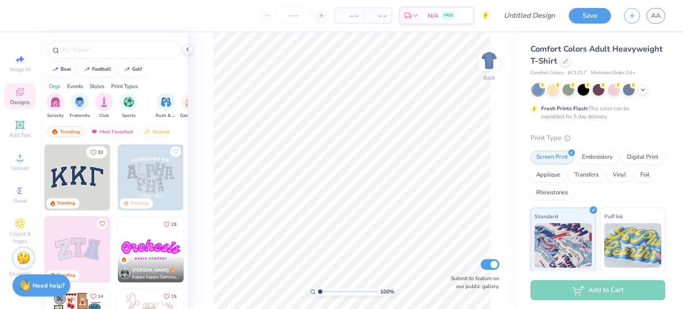
click at [132, 255] on div "[PERSON_NAME] Kappa Kappa Gamma, [GEOGRAPHIC_DATA][US_STATE]" at bounding box center [151, 268] width 66 height 27
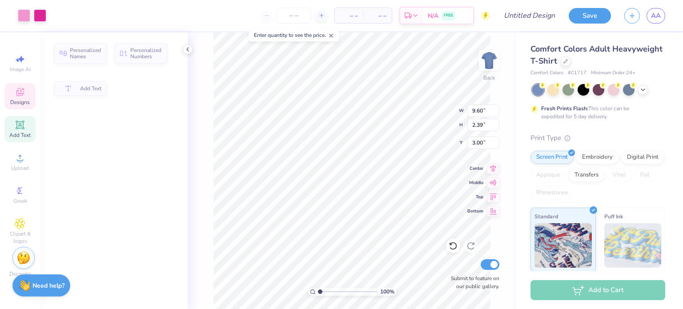
type input "2.39"
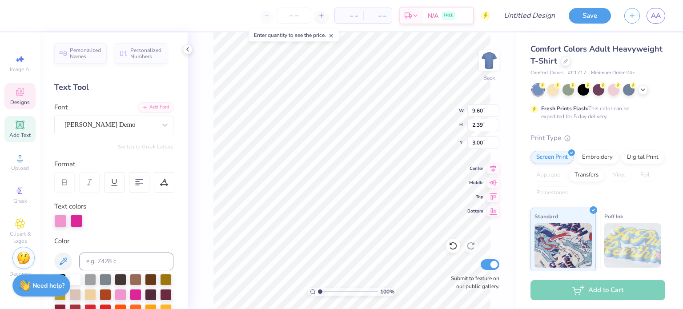
scroll to position [7, 1]
type textarea "Test"
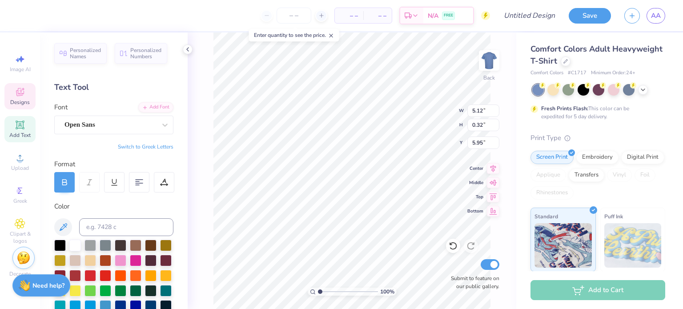
type input "5.12"
type input "0.32"
type input "5.95"
click at [617, 88] on div at bounding box center [614, 89] width 12 height 12
type textarea "test"
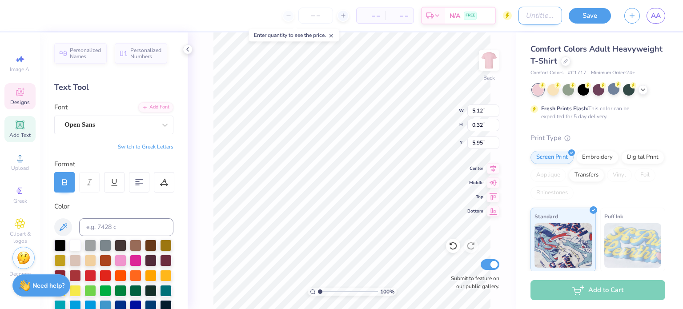
click at [519, 11] on input "Design Title" at bounding box center [540, 16] width 44 height 18
type input "0.82"
type input "0.29"
type input "5.91"
click at [363, 13] on div "– – Per Item" at bounding box center [349, 15] width 28 height 15
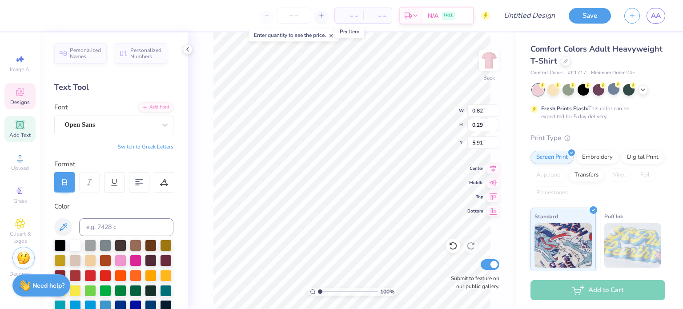
click at [355, 17] on span "– –" at bounding box center [349, 15] width 18 height 9
click at [354, 17] on span "– –" at bounding box center [349, 15] width 18 height 9
click at [389, 15] on div "– – Total" at bounding box center [377, 15] width 28 height 15
click at [340, 17] on div "– – Per Item" at bounding box center [349, 15] width 28 height 15
click at [356, 17] on span "– –" at bounding box center [349, 15] width 18 height 9
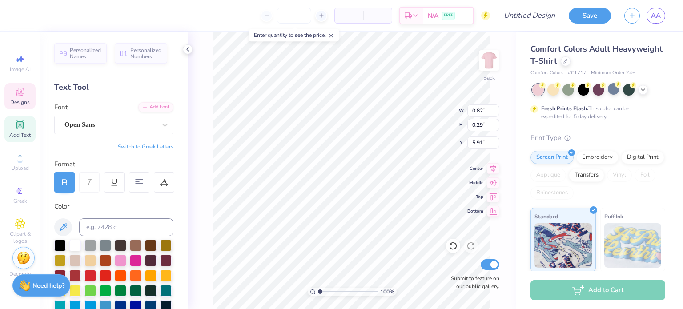
drag, startPoint x: 333, startPoint y: 33, endPoint x: 301, endPoint y: 26, distance: 32.9
click at [332, 34] on icon at bounding box center [331, 35] width 6 height 6
click at [295, 21] on input "number" at bounding box center [294, 16] width 35 height 16
type input "12"
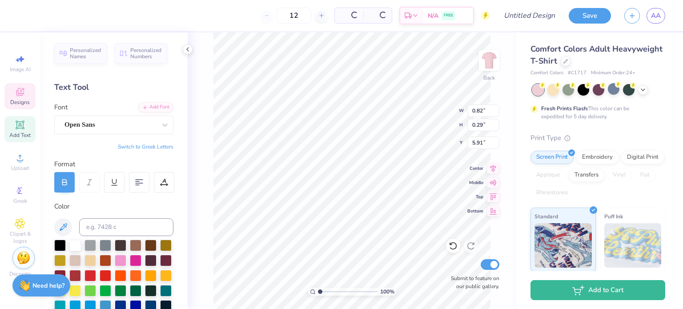
click at [361, 16] on div "Per Item" at bounding box center [349, 15] width 28 height 15
click at [643, 87] on icon at bounding box center [642, 88] width 7 height 7
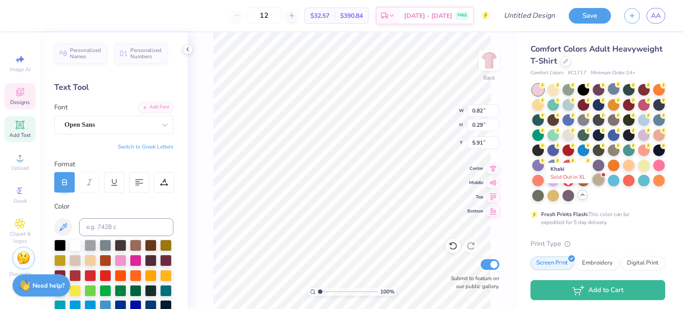
click at [593, 185] on div at bounding box center [599, 180] width 12 height 12
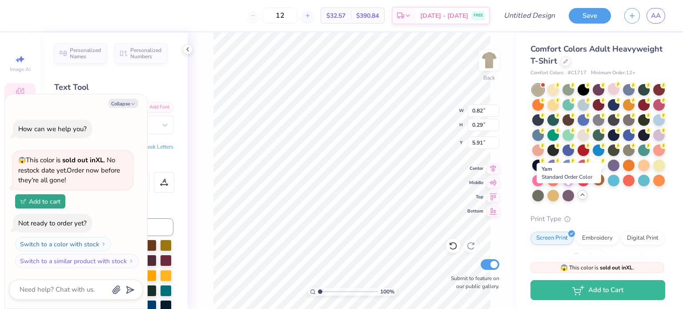
type textarea "x"
click at [297, 18] on input "12" at bounding box center [280, 16] width 35 height 16
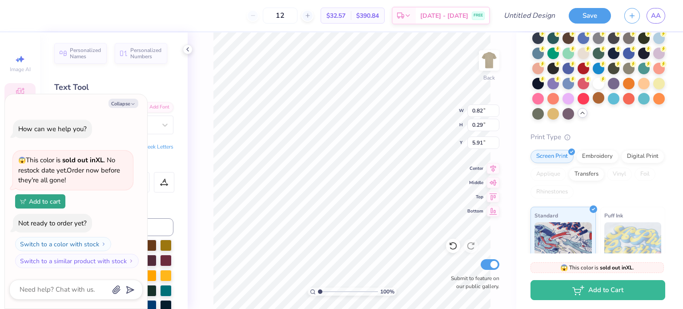
scroll to position [0, 0]
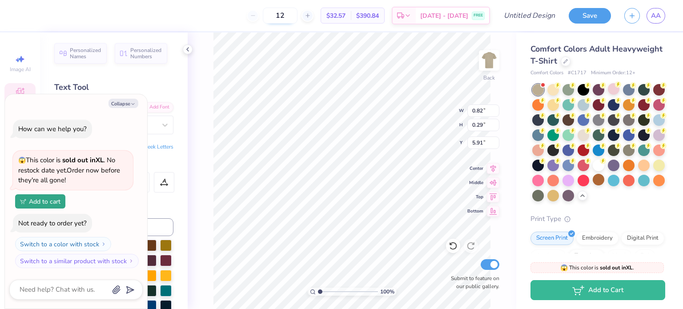
click at [297, 15] on input "12" at bounding box center [280, 16] width 35 height 16
type input "1"
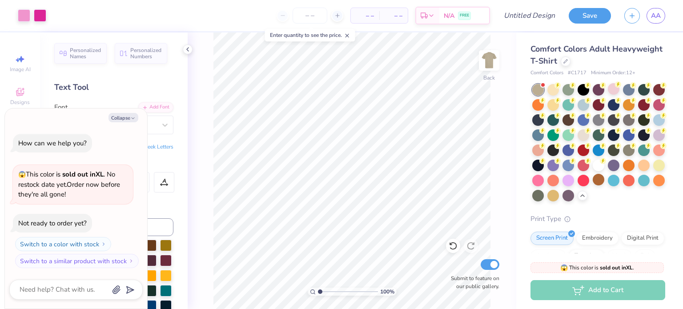
type textarea "x"
